Goal: Task Accomplishment & Management: Manage account settings

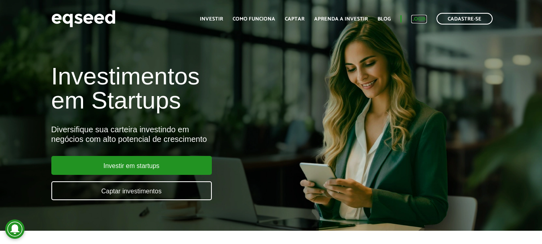
click at [419, 22] on link "Login" at bounding box center [419, 18] width 16 height 5
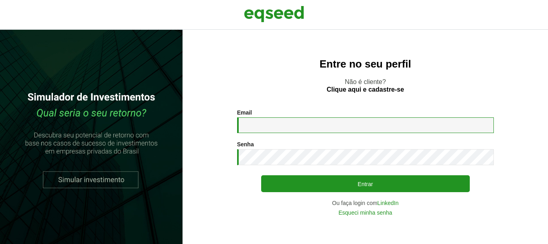
click at [289, 121] on input "Email *" at bounding box center [365, 125] width 257 height 16
type input "**********"
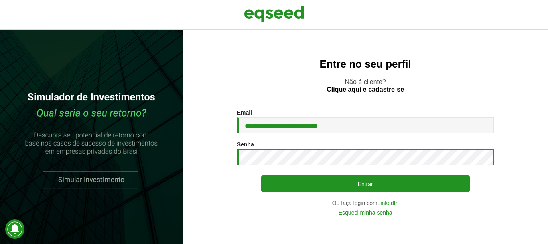
click at [261, 175] on button "Entrar" at bounding box center [365, 183] width 209 height 17
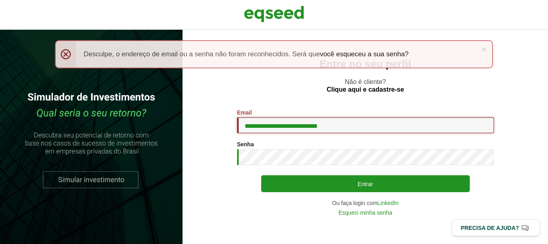
click at [338, 126] on input "**********" at bounding box center [365, 125] width 257 height 16
type input "**********"
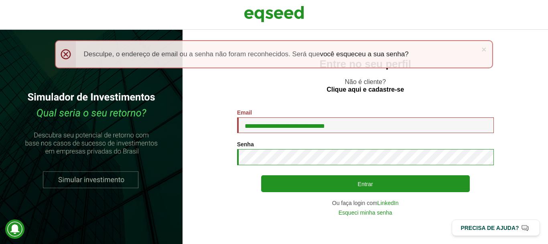
click at [261, 175] on button "Entrar" at bounding box center [365, 183] width 209 height 17
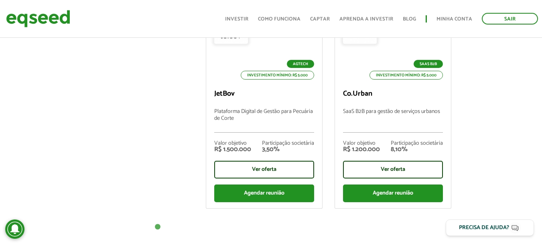
scroll to position [410, 0]
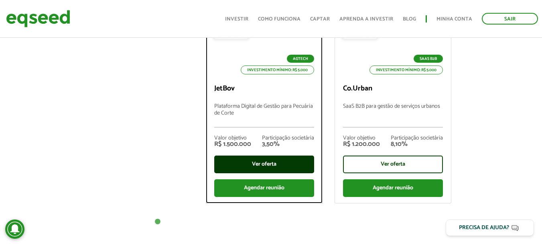
click at [261, 161] on div "Ver oferta" at bounding box center [264, 164] width 100 height 18
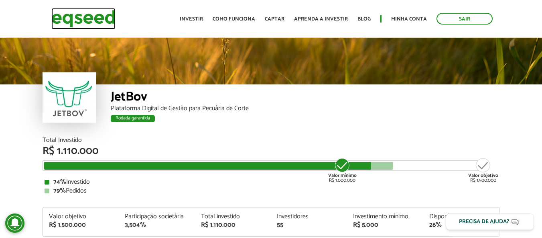
click at [73, 18] on img at bounding box center [83, 18] width 64 height 21
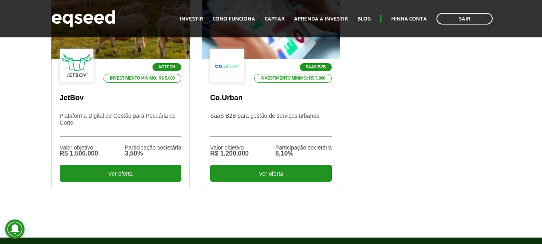
scroll to position [308, 0]
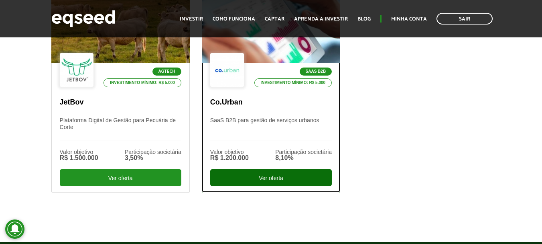
click at [273, 178] on div "Ver oferta" at bounding box center [271, 177] width 122 height 17
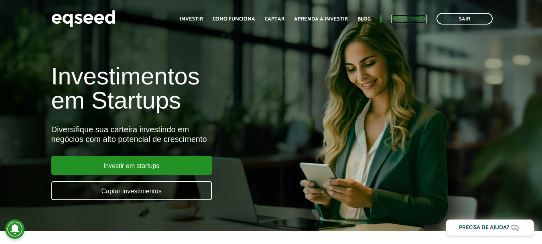
click at [413, 18] on link "Minha conta" at bounding box center [409, 18] width 36 height 5
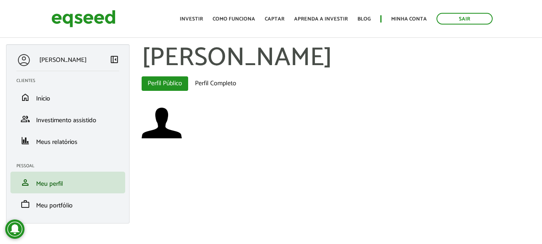
scroll to position [5, 0]
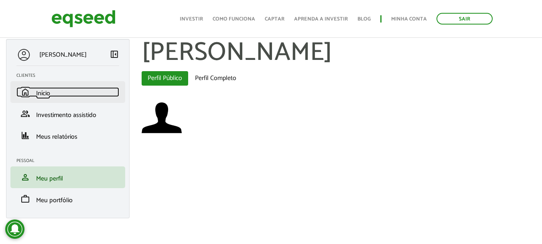
click at [54, 94] on link "home Início" at bounding box center [67, 92] width 103 height 10
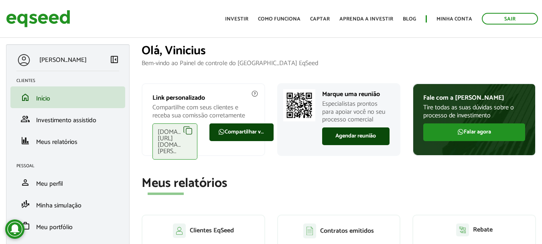
click at [187, 130] on div "[DOMAIN_NAME][URL][DOMAIN_NAME][PERSON_NAME]" at bounding box center [175, 141] width 45 height 36
